Goal: Task Accomplishment & Management: Use online tool/utility

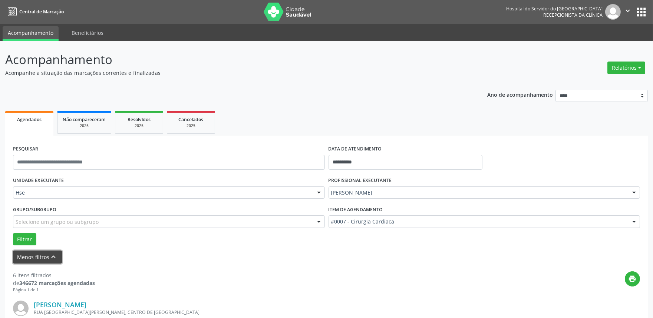
click at [38, 257] on button "Menos filtros keyboard_arrow_up" at bounding box center [37, 257] width 49 height 13
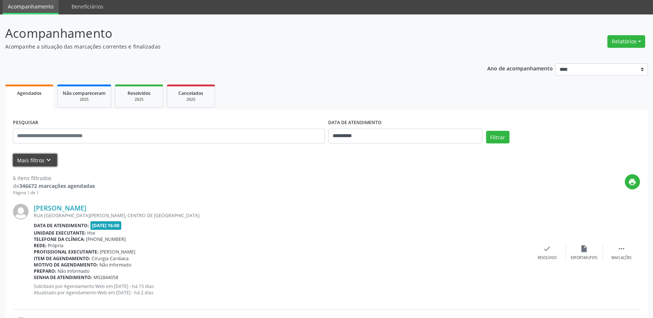
scroll to position [41, 0]
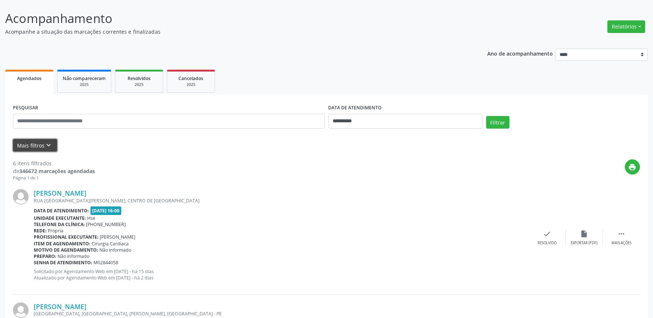
click at [36, 146] on button "Mais filtros keyboard_arrow_down" at bounding box center [35, 145] width 44 height 13
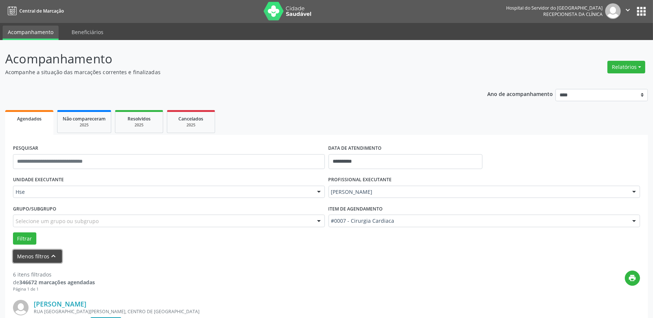
scroll to position [0, 0]
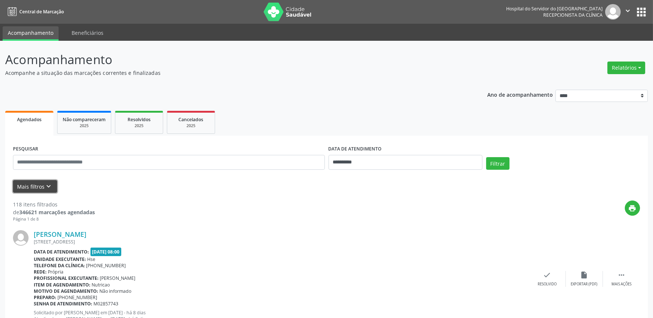
click at [45, 183] on icon "keyboard_arrow_down" at bounding box center [49, 186] width 8 height 8
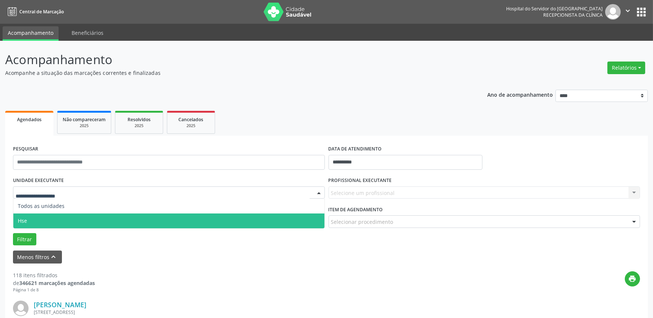
click at [34, 219] on span "Hse" at bounding box center [168, 221] width 311 height 15
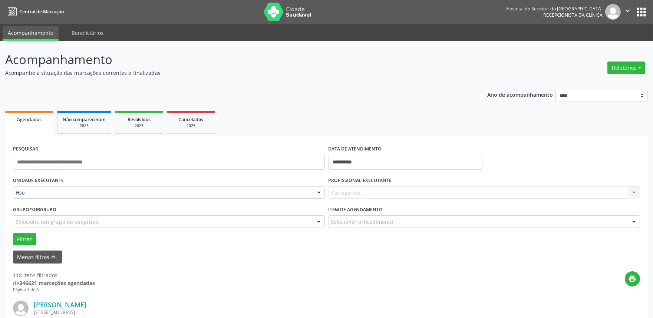
click at [398, 188] on div "Carregando... Nenhum resultado encontrado para: " " Não há nenhuma opção para s…" at bounding box center [484, 192] width 312 height 13
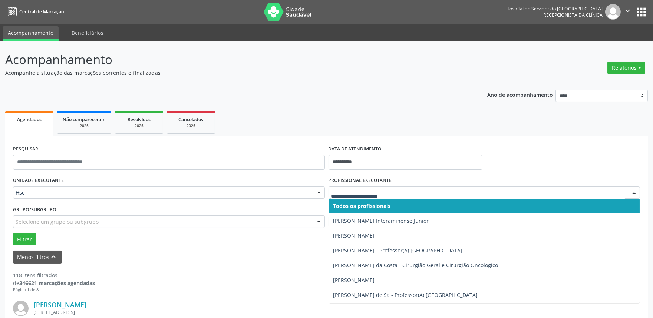
click at [636, 192] on div at bounding box center [633, 193] width 11 height 13
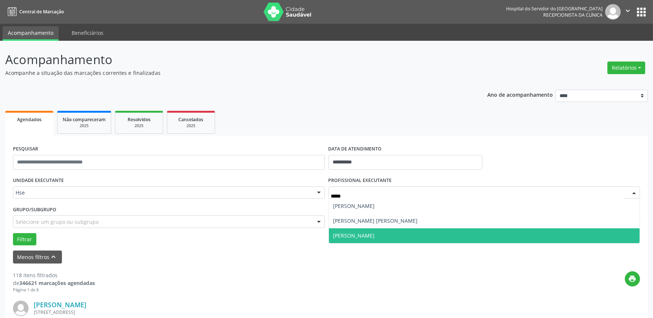
click at [421, 235] on span "[PERSON_NAME]" at bounding box center [484, 235] width 311 height 15
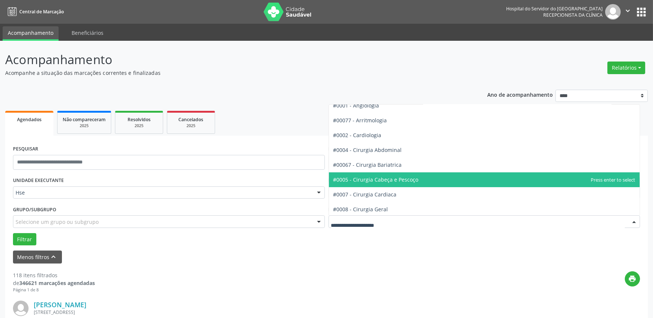
scroll to position [41, 0]
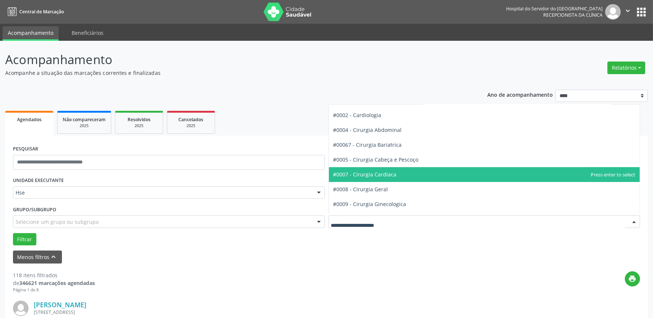
click at [387, 174] on span "#0007 - Cirurgia Cardiaca" at bounding box center [364, 174] width 63 height 7
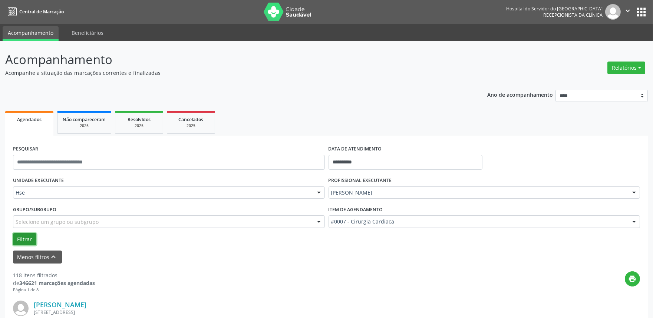
click at [30, 236] on button "Filtrar" at bounding box center [24, 239] width 23 height 13
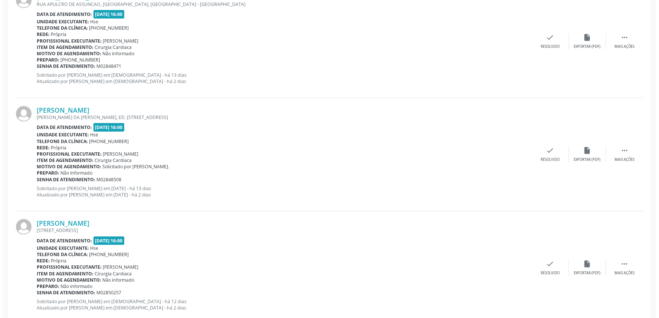
scroll to position [535, 0]
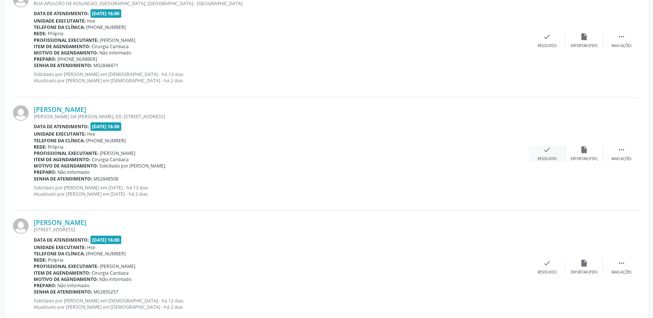
click at [553, 153] on div "check Resolvido" at bounding box center [547, 154] width 37 height 16
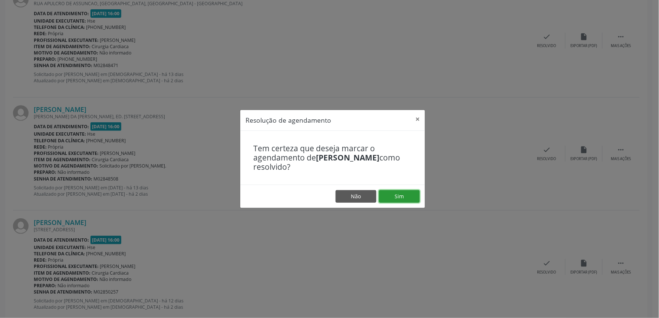
click at [393, 197] on button "Sim" at bounding box center [399, 196] width 41 height 13
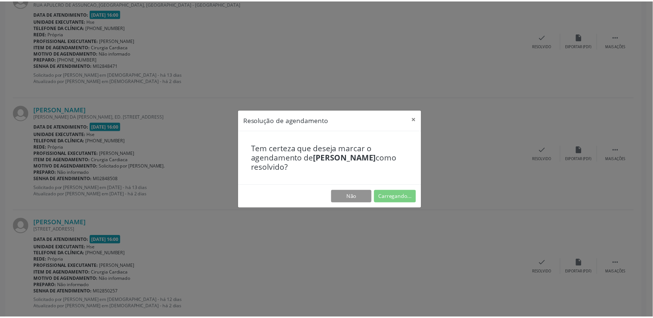
scroll to position [0, 0]
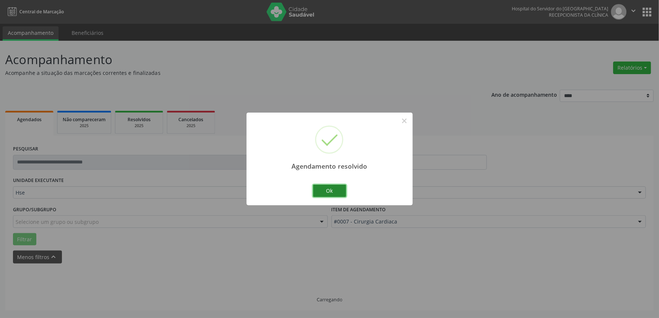
click at [330, 192] on button "Ok" at bounding box center [329, 191] width 33 height 13
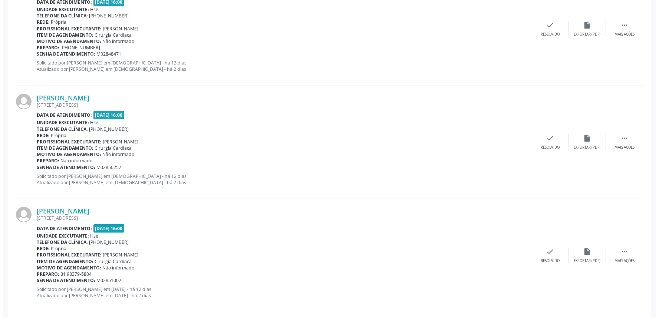
scroll to position [553, 0]
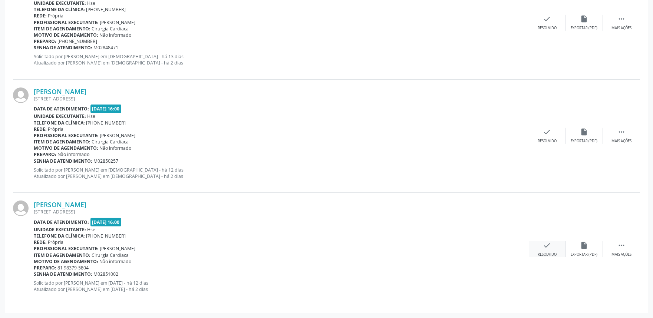
click at [547, 243] on icon "check" at bounding box center [547, 245] width 8 height 8
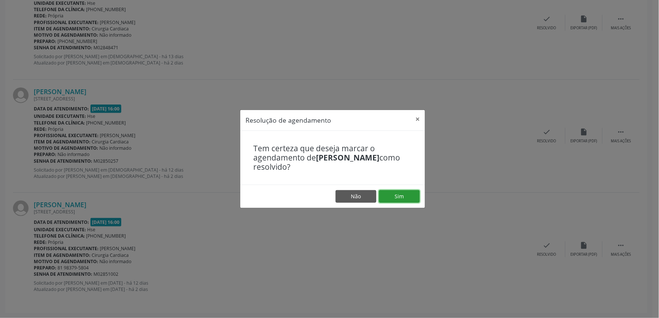
click at [401, 194] on button "Sim" at bounding box center [399, 196] width 41 height 13
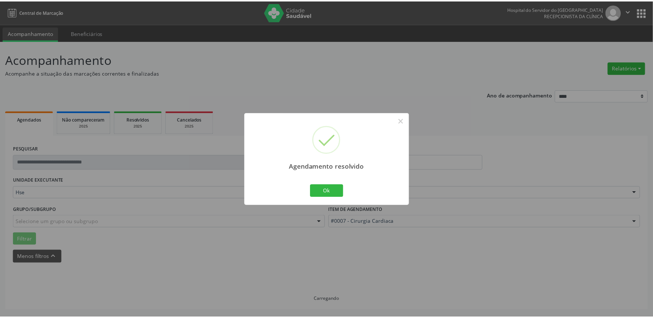
scroll to position [0, 0]
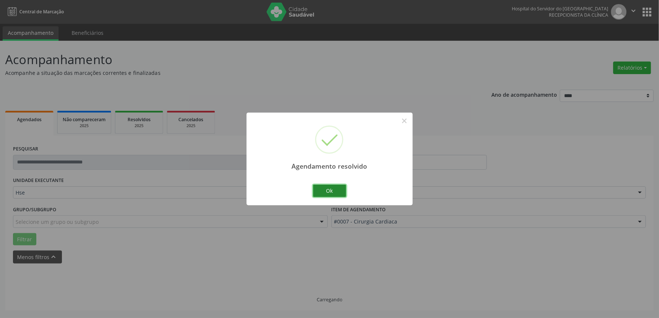
click at [324, 188] on button "Ok" at bounding box center [329, 191] width 33 height 13
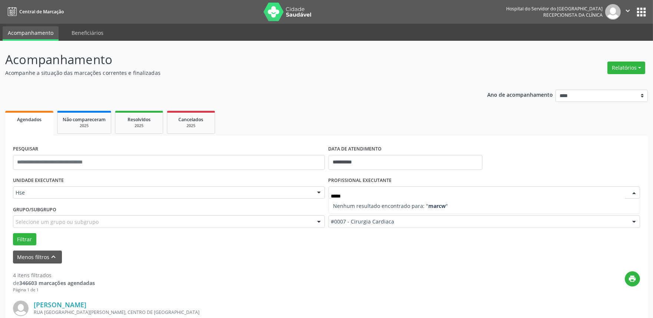
type input "****"
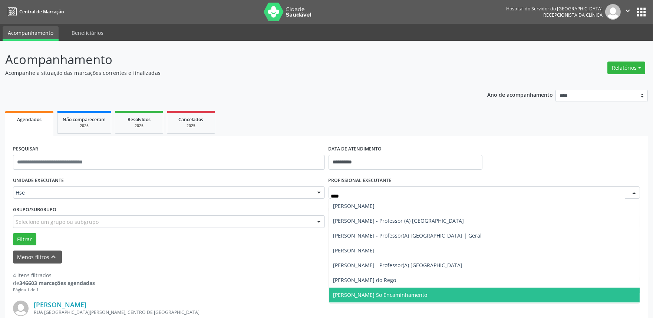
click at [401, 295] on span "[PERSON_NAME] So Encaminhamento" at bounding box center [380, 294] width 94 height 7
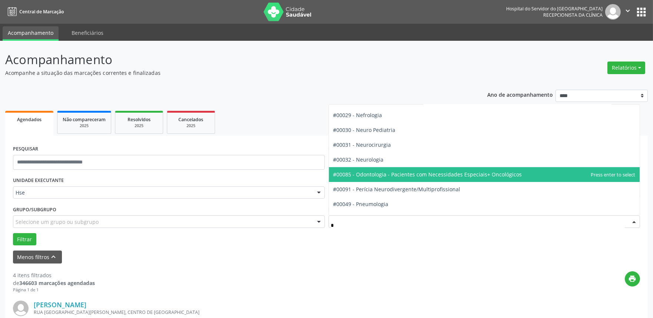
type input "**"
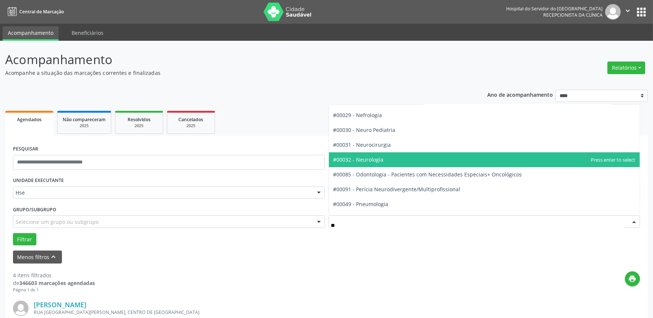
click at [384, 159] on span "#00032 - Neurologia" at bounding box center [484, 159] width 311 height 15
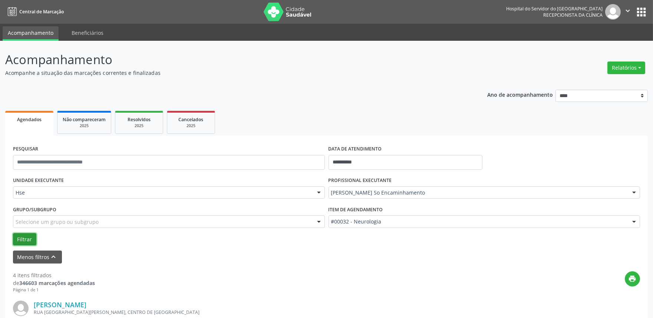
click at [25, 237] on button "Filtrar" at bounding box center [24, 239] width 23 height 13
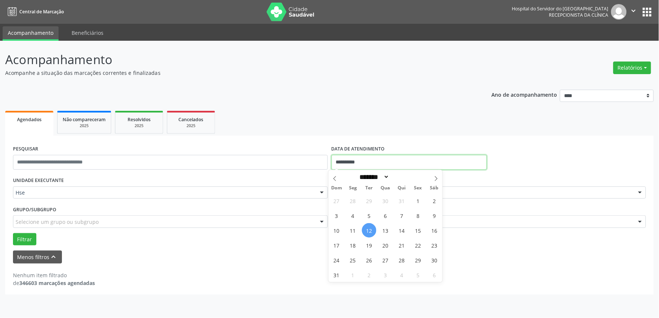
click at [372, 161] on input "**********" at bounding box center [408, 162] width 155 height 15
click at [366, 232] on span "12" at bounding box center [369, 230] width 14 height 14
type input "**********"
click at [368, 230] on span "12" at bounding box center [369, 230] width 14 height 14
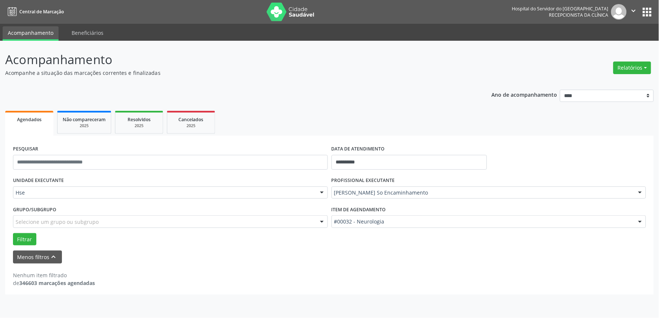
click at [368, 230] on div "Item de agendamento #00032 - Neurologia #0000 - Alergologia #0001 - Angiologia …" at bounding box center [489, 218] width 318 height 29
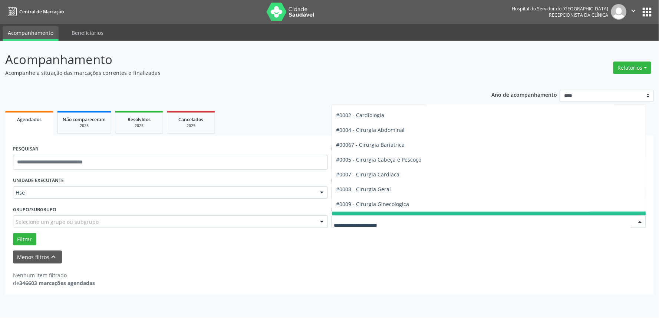
click at [406, 251] on div "Menos filtros keyboard_arrow_up" at bounding box center [329, 257] width 636 height 13
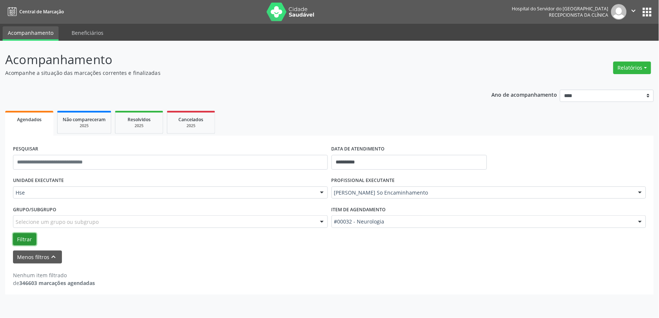
click at [21, 238] on button "Filtrar" at bounding box center [24, 239] width 23 height 13
click at [39, 246] on form "**********" at bounding box center [329, 203] width 633 height 120
click at [36, 256] on button "Menos filtros keyboard_arrow_up" at bounding box center [37, 257] width 49 height 13
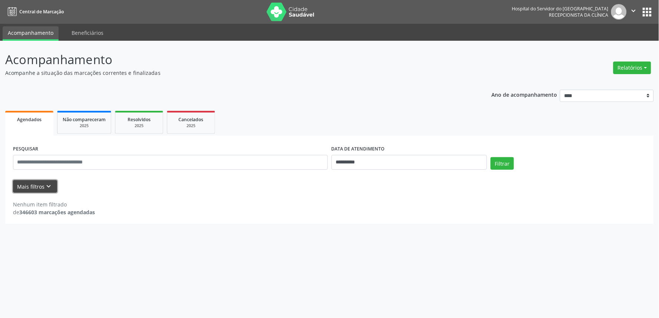
click at [46, 183] on icon "keyboard_arrow_down" at bounding box center [49, 186] width 8 height 8
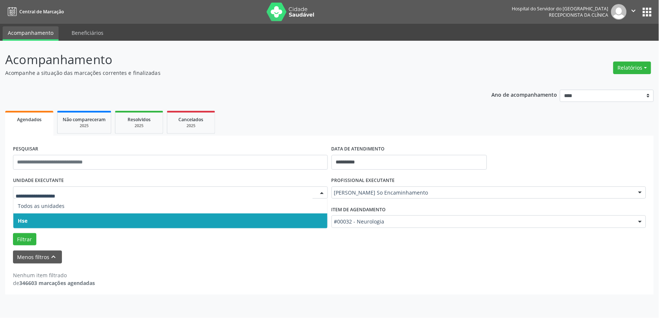
click at [37, 223] on span "Hse" at bounding box center [170, 221] width 314 height 15
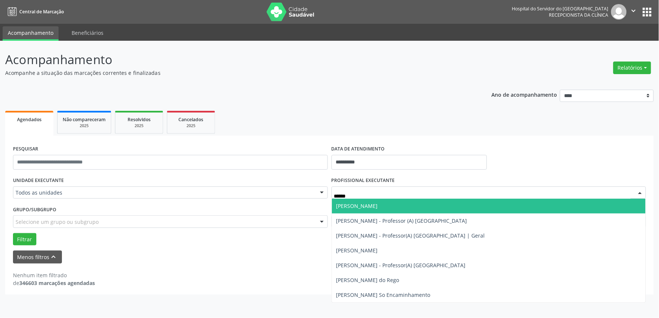
type input "*******"
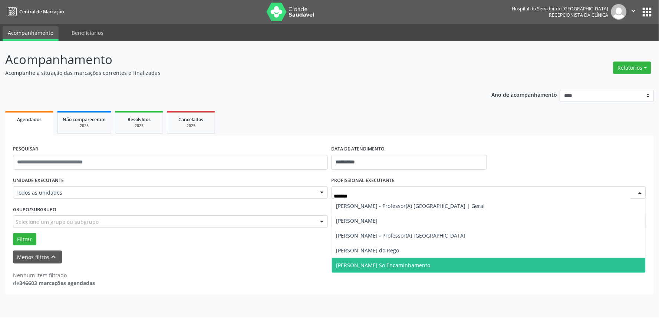
click at [390, 262] on span "[PERSON_NAME] So Encaminhamento" at bounding box center [383, 265] width 94 height 7
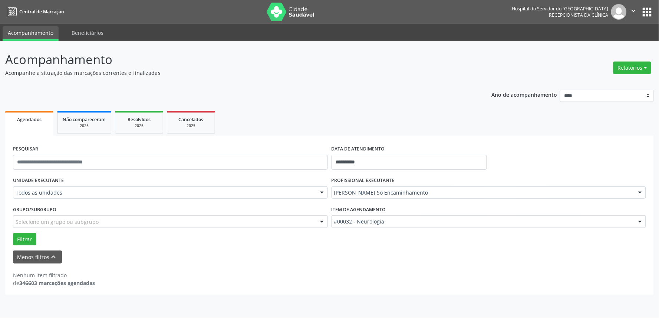
click at [420, 238] on div "Filtrar" at bounding box center [329, 239] width 636 height 13
click at [20, 241] on button "Filtrar" at bounding box center [24, 239] width 23 height 13
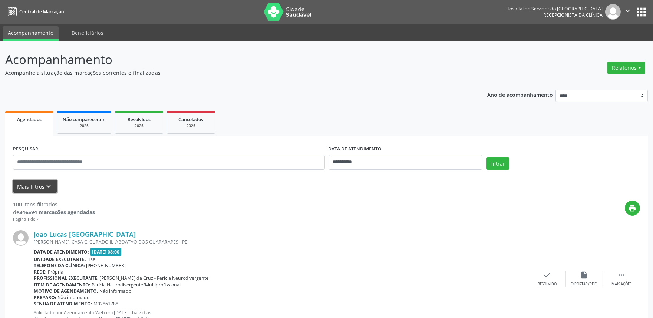
click at [49, 187] on icon "keyboard_arrow_down" at bounding box center [49, 186] width 8 height 8
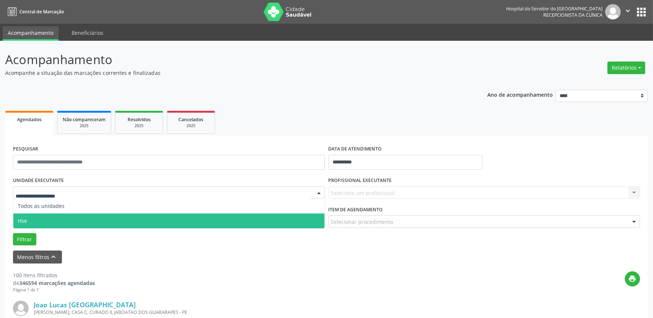
click at [39, 221] on span "Hse" at bounding box center [168, 221] width 311 height 15
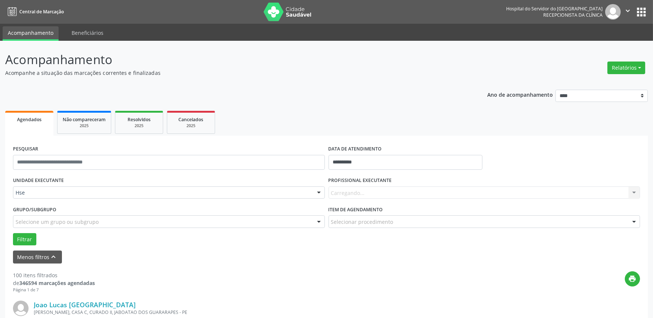
click at [377, 184] on label "PROFISSIONAL EXECUTANTE" at bounding box center [359, 180] width 63 height 11
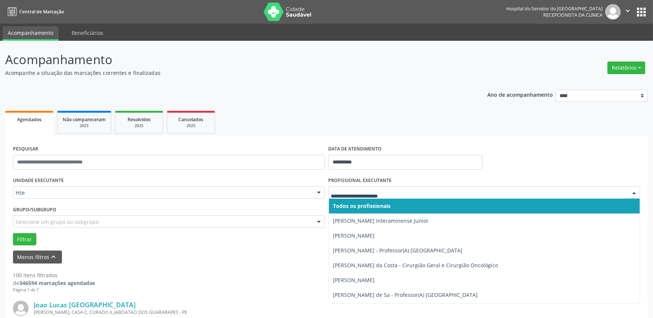
click at [396, 192] on input "text" at bounding box center [478, 196] width 294 height 15
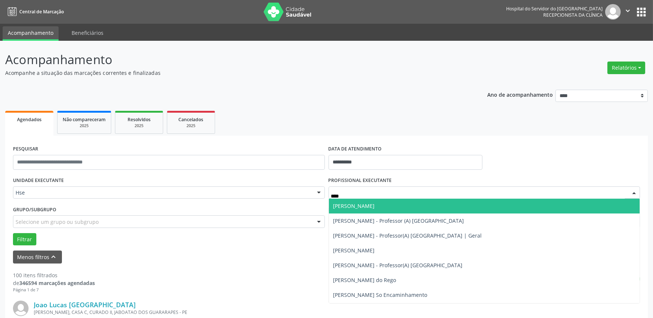
type input "*****"
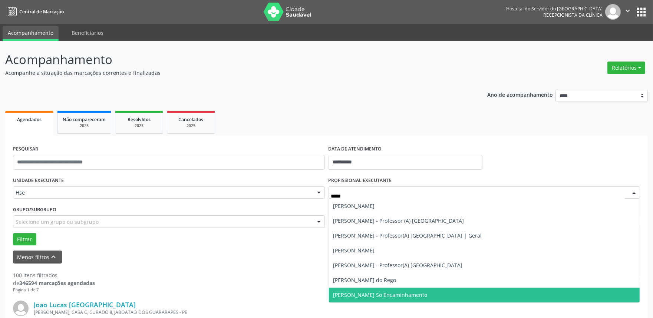
click at [388, 293] on span "[PERSON_NAME] So Encaminhamento" at bounding box center [380, 294] width 94 height 7
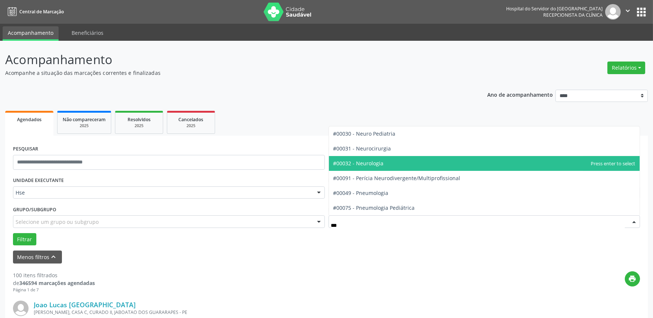
click at [380, 160] on span "#00032 - Neurologia" at bounding box center [358, 163] width 50 height 7
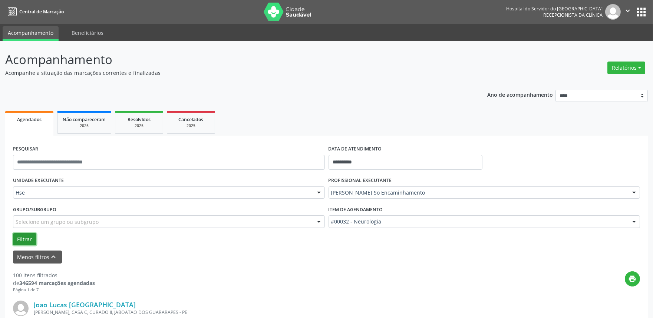
click at [24, 237] on button "Filtrar" at bounding box center [24, 239] width 23 height 13
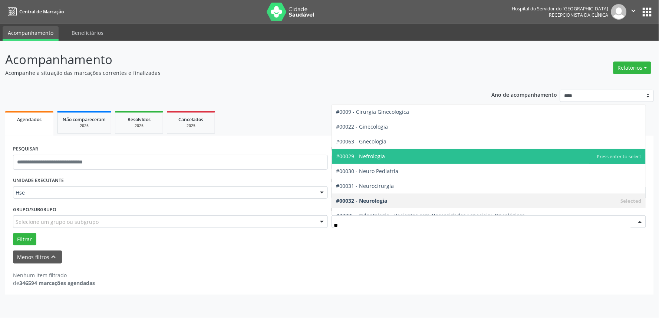
type input "***"
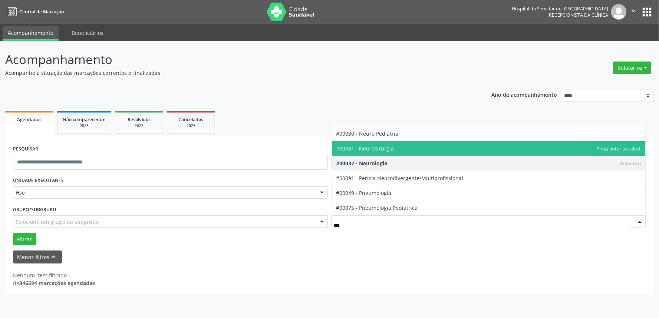
click at [383, 145] on span "#00031 - Neurocirurgia" at bounding box center [365, 148] width 58 height 7
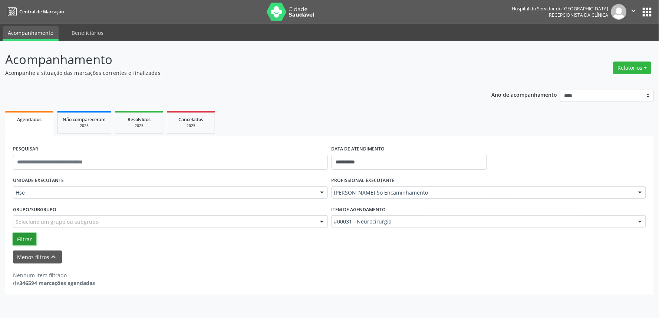
click at [21, 238] on button "Filtrar" at bounding box center [24, 239] width 23 height 13
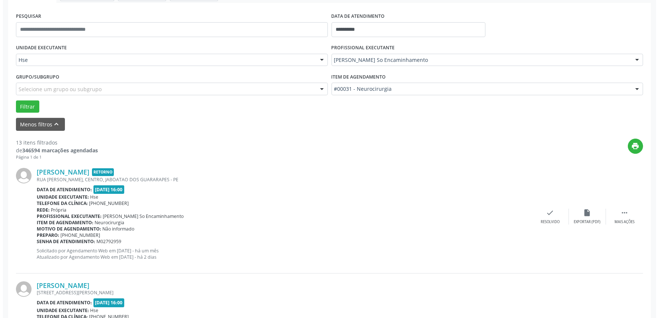
scroll to position [165, 0]
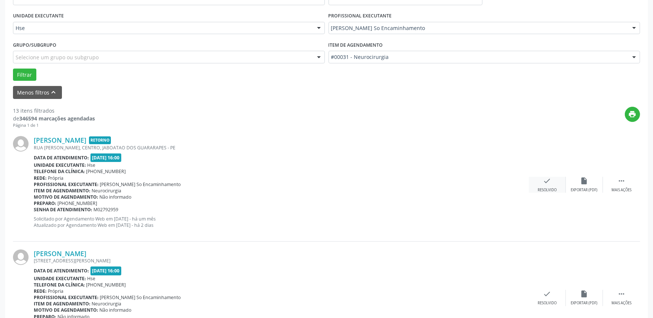
click at [546, 182] on icon "check" at bounding box center [547, 181] width 8 height 8
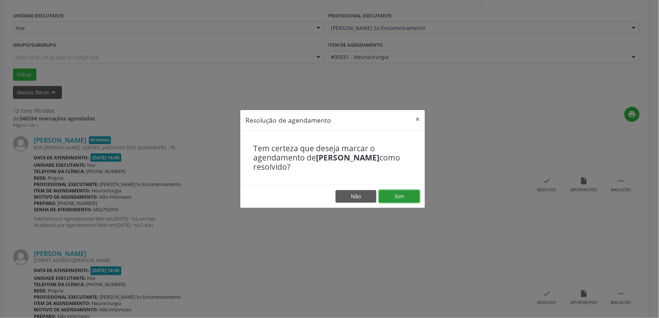
click at [405, 196] on button "Sim" at bounding box center [399, 196] width 41 height 13
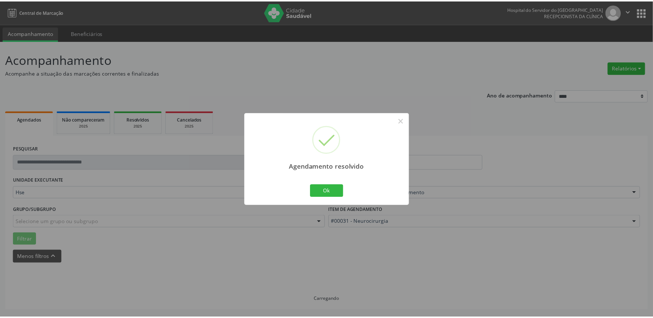
scroll to position [0, 0]
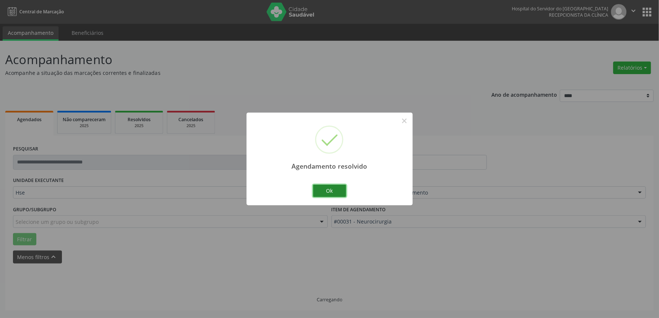
click at [331, 194] on button "Ok" at bounding box center [329, 191] width 33 height 13
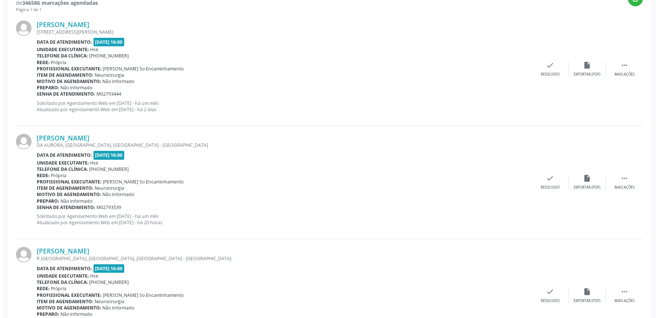
scroll to position [293, 0]
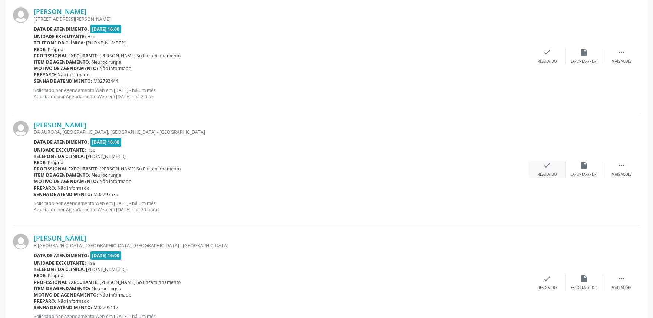
click at [546, 165] on icon "check" at bounding box center [547, 165] width 8 height 8
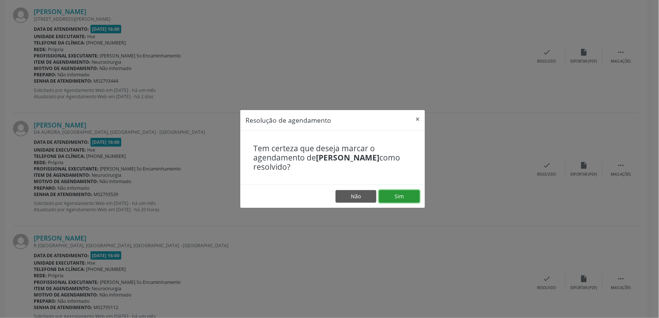
click at [409, 191] on button "Sim" at bounding box center [399, 196] width 41 height 13
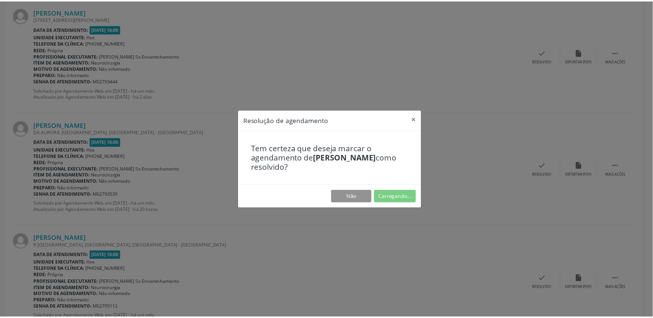
scroll to position [0, 0]
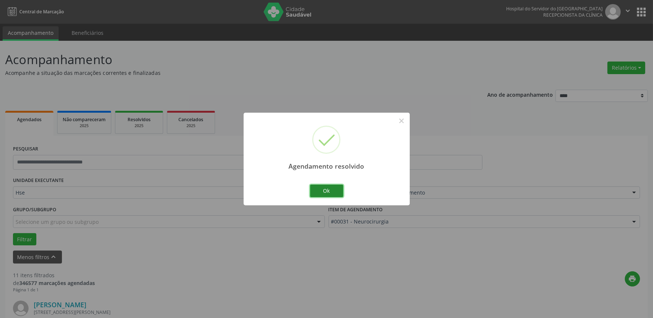
click at [334, 188] on button "Ok" at bounding box center [326, 191] width 33 height 13
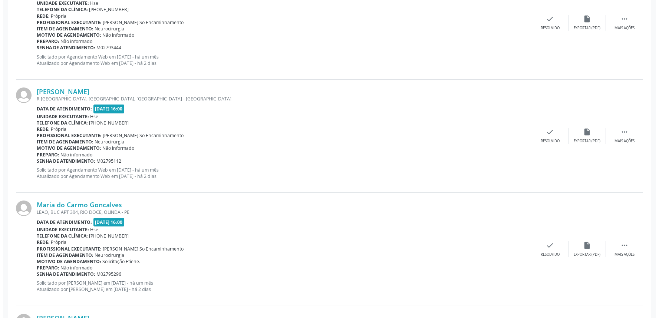
scroll to position [329, 0]
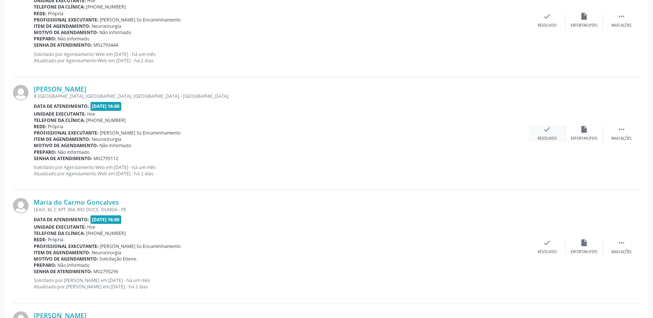
click at [547, 131] on icon "check" at bounding box center [547, 129] width 8 height 8
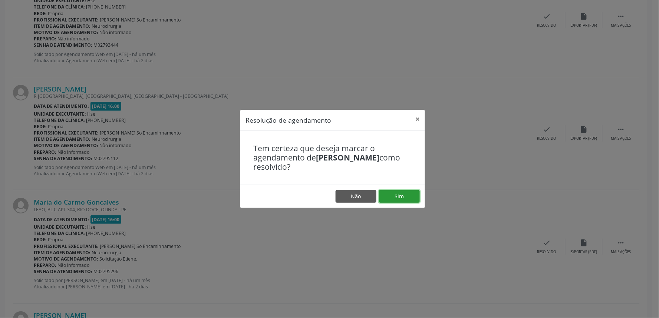
click at [396, 195] on button "Sim" at bounding box center [399, 196] width 41 height 13
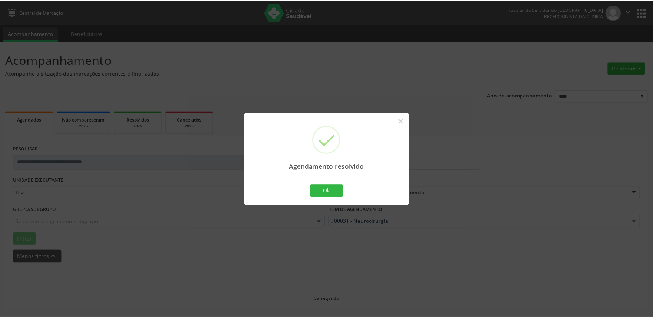
scroll to position [0, 0]
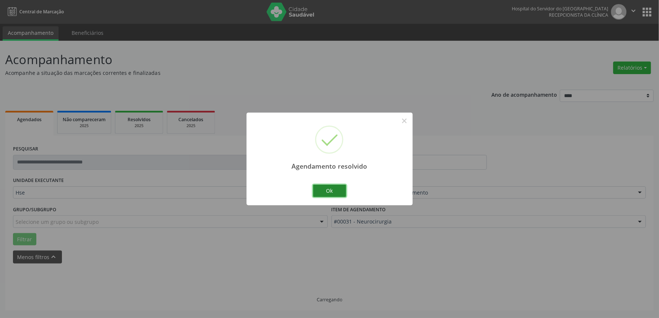
click at [335, 191] on button "Ok" at bounding box center [329, 191] width 33 height 13
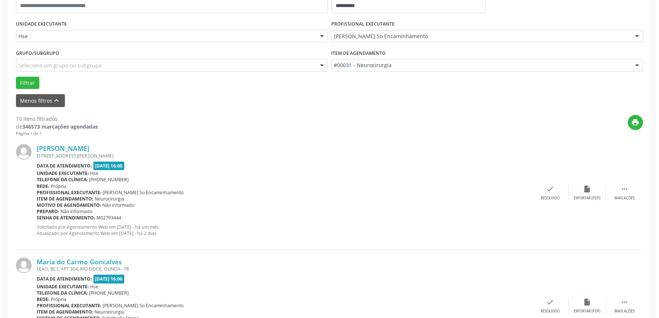
scroll to position [206, 0]
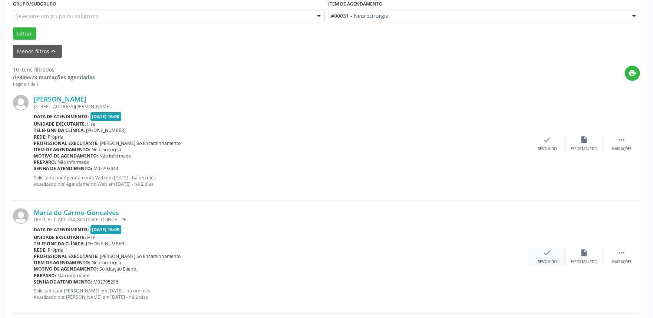
click at [548, 257] on div "check Resolvido" at bounding box center [547, 257] width 37 height 16
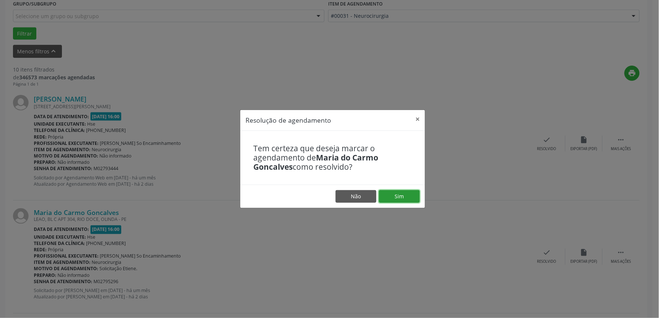
click at [403, 199] on button "Sim" at bounding box center [399, 196] width 41 height 13
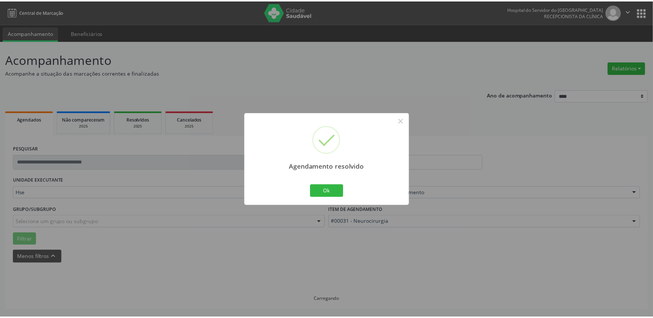
scroll to position [0, 0]
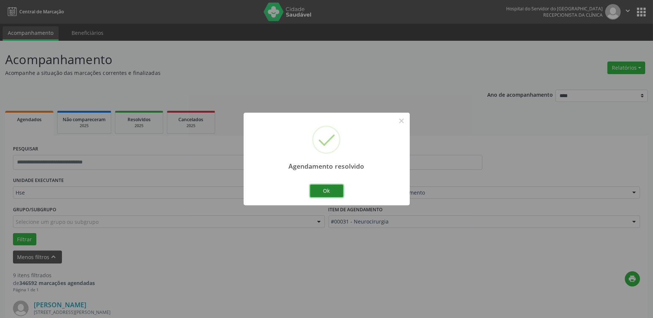
click at [336, 193] on button "Ok" at bounding box center [326, 191] width 33 height 13
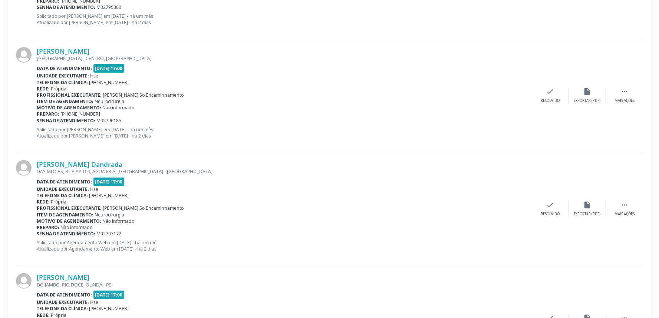
scroll to position [594, 0]
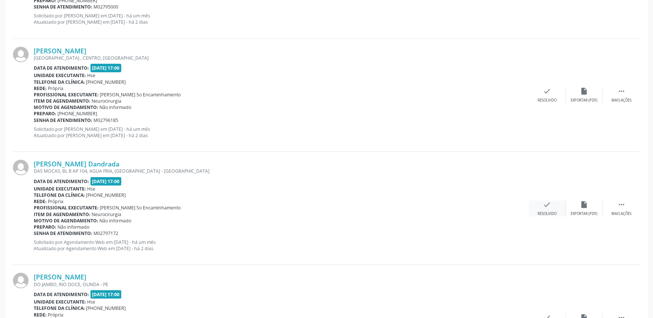
click at [548, 206] on icon "check" at bounding box center [547, 205] width 8 height 8
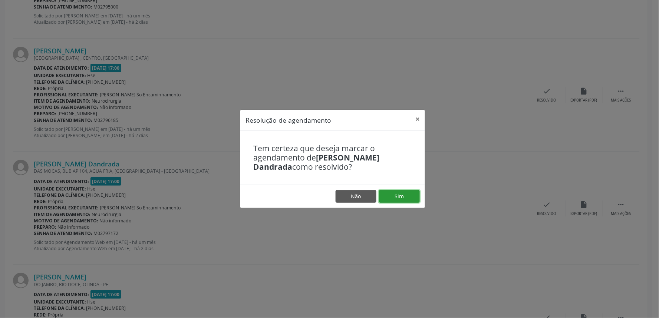
click at [412, 198] on button "Sim" at bounding box center [399, 196] width 41 height 13
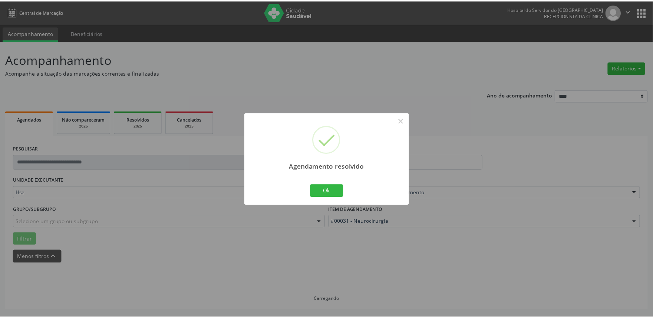
scroll to position [0, 0]
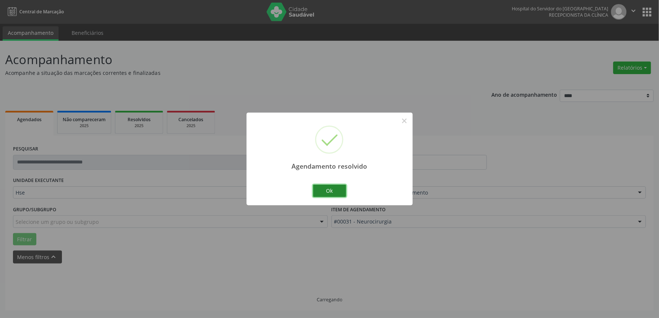
click at [323, 192] on button "Ok" at bounding box center [329, 191] width 33 height 13
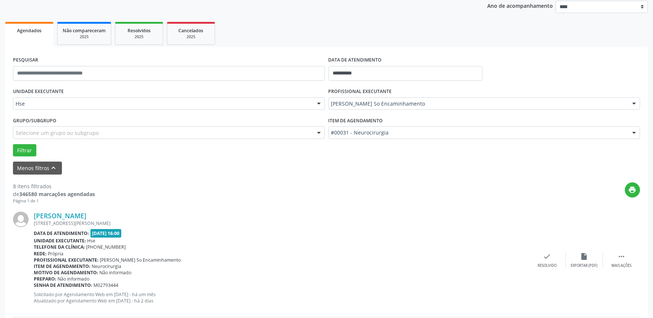
scroll to position [82, 0]
